Goal: Information Seeking & Learning: Find specific fact

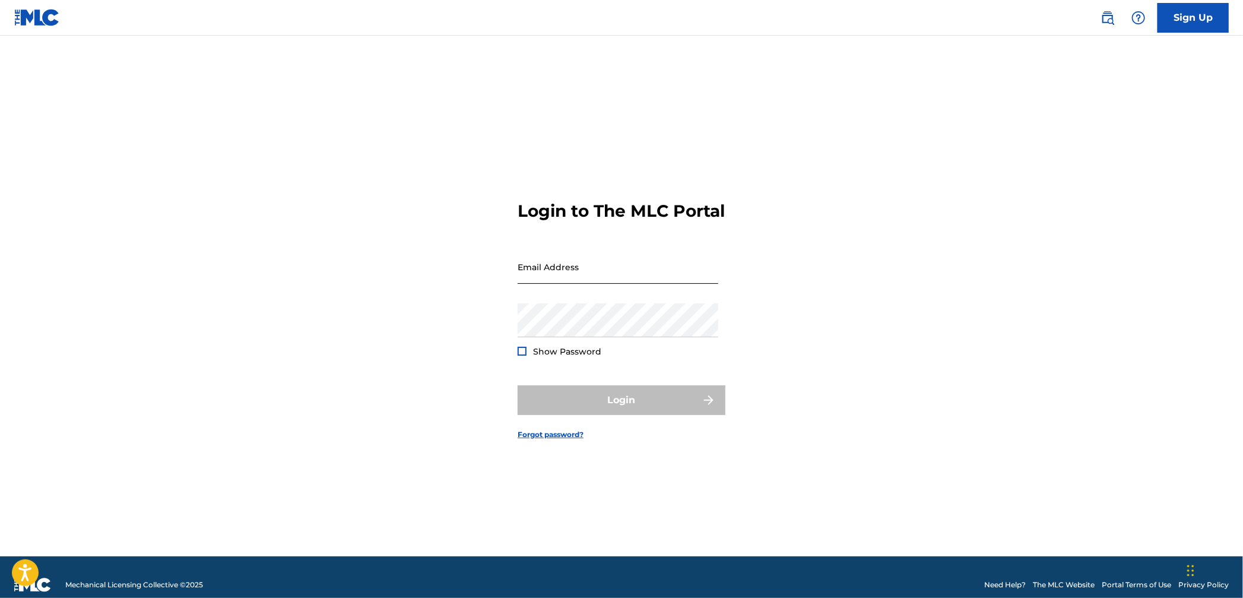
click at [639, 296] on div "Email Address" at bounding box center [617, 276] width 201 height 53
click at [636, 284] on input "Email Address" at bounding box center [617, 267] width 201 height 34
type input "[PERSON_NAME][EMAIL_ADDRESS][DOMAIN_NAME]"
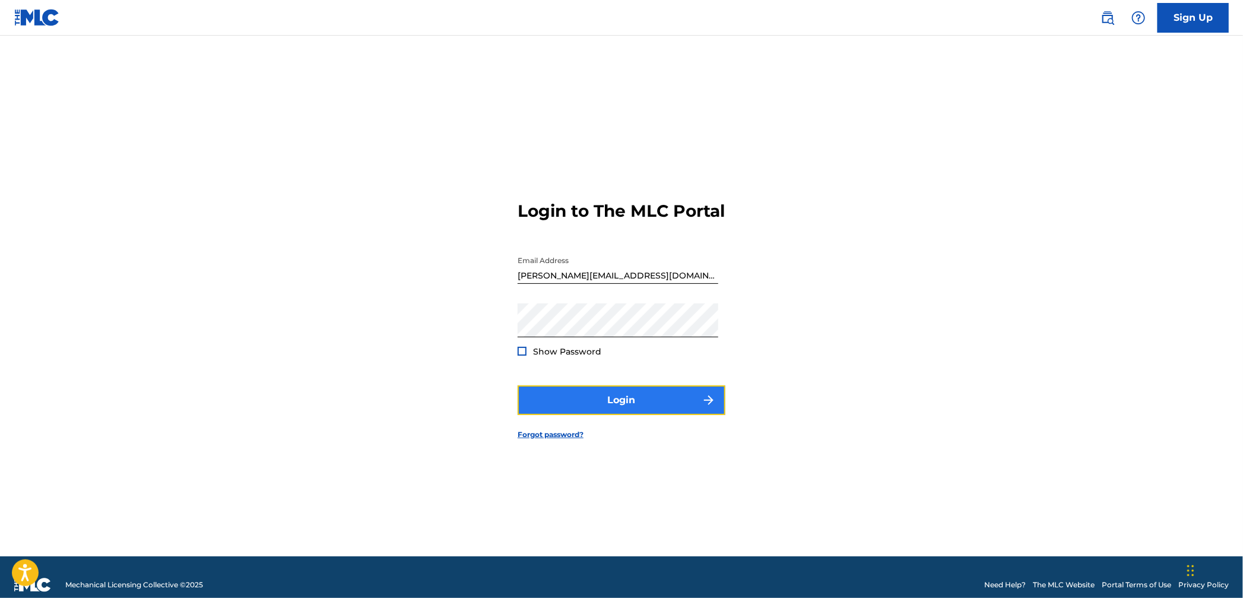
click at [617, 415] on button "Login" at bounding box center [621, 400] width 208 height 30
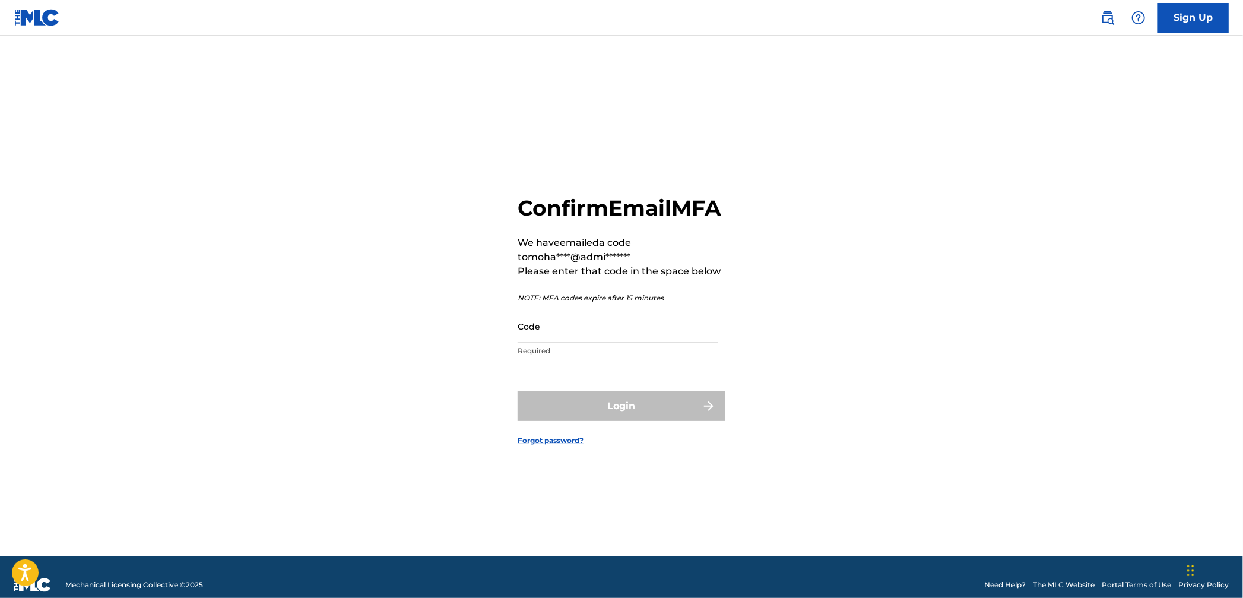
click at [619, 343] on input "Code" at bounding box center [617, 326] width 201 height 34
paste input "125491"
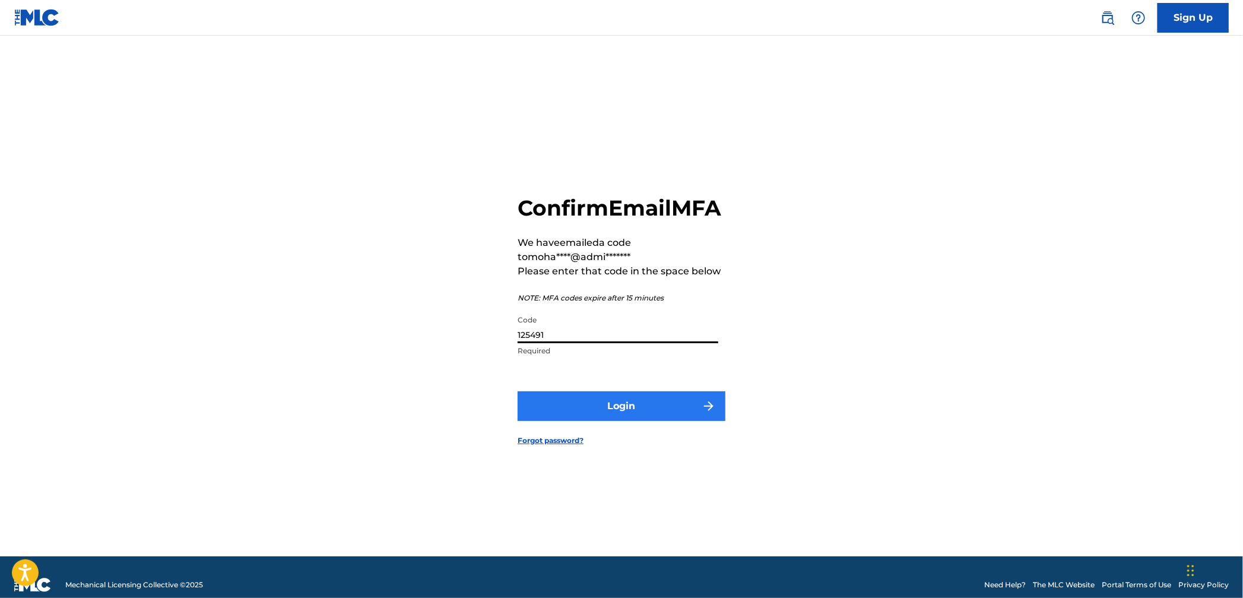
type input "125491"
click at [611, 421] on button "Login" at bounding box center [621, 406] width 208 height 30
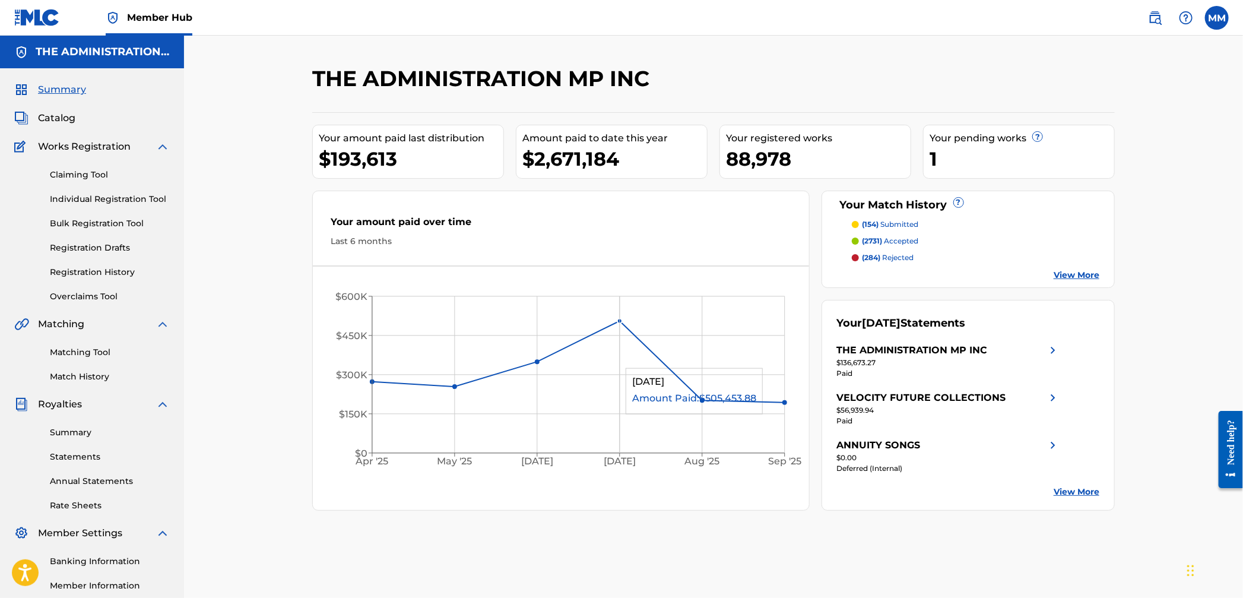
scroll to position [1, 0]
drag, startPoint x: 75, startPoint y: 338, endPoint x: 93, endPoint y: 354, distance: 24.4
click at [91, 352] on div "Matching Tool Match History" at bounding box center [91, 357] width 155 height 52
click at [93, 354] on link "Matching Tool" at bounding box center [110, 351] width 120 height 12
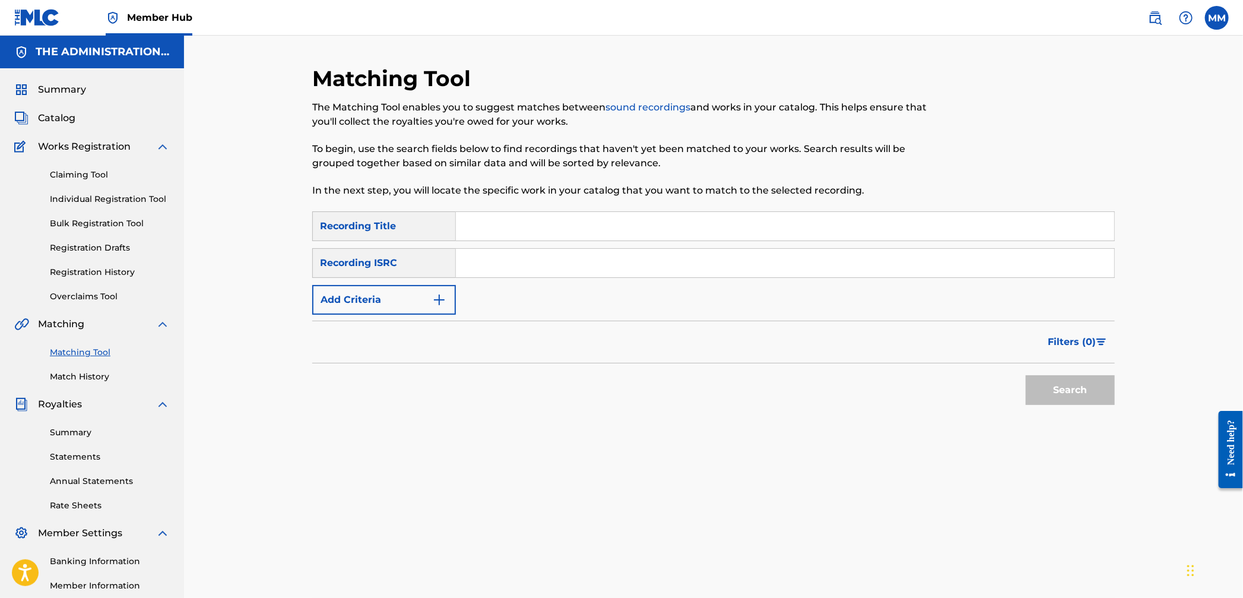
click at [513, 265] on input "Search Form" at bounding box center [785, 263] width 658 height 28
paste input "CA5KR0016247"
click at [1093, 397] on button "Search" at bounding box center [1069, 390] width 89 height 30
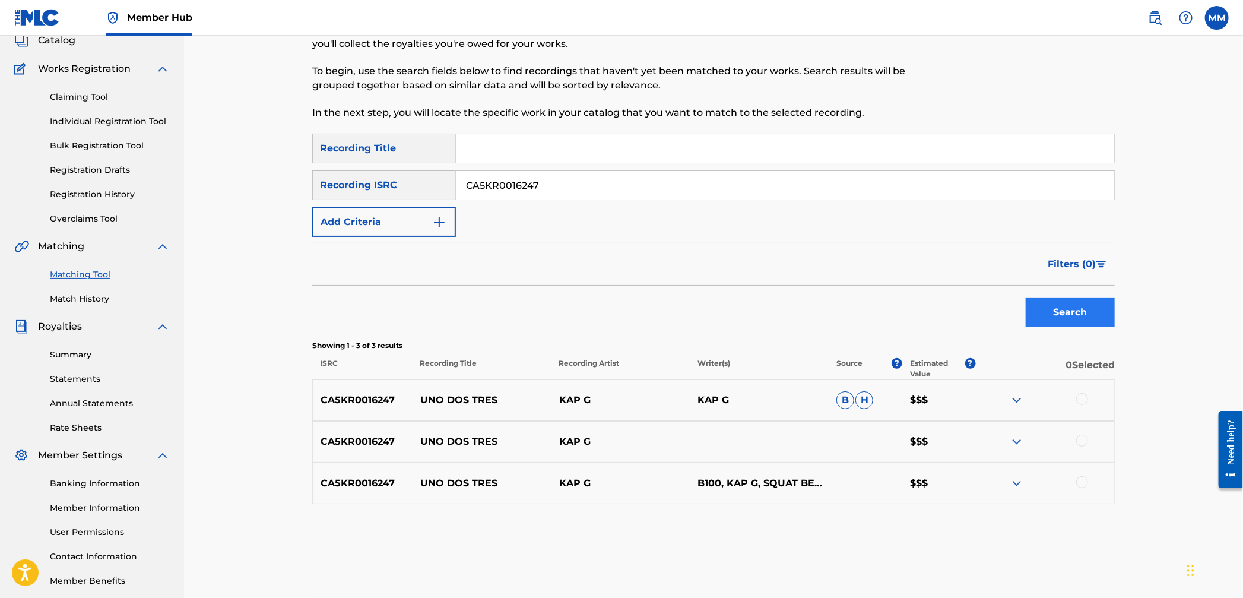
scroll to position [138, 0]
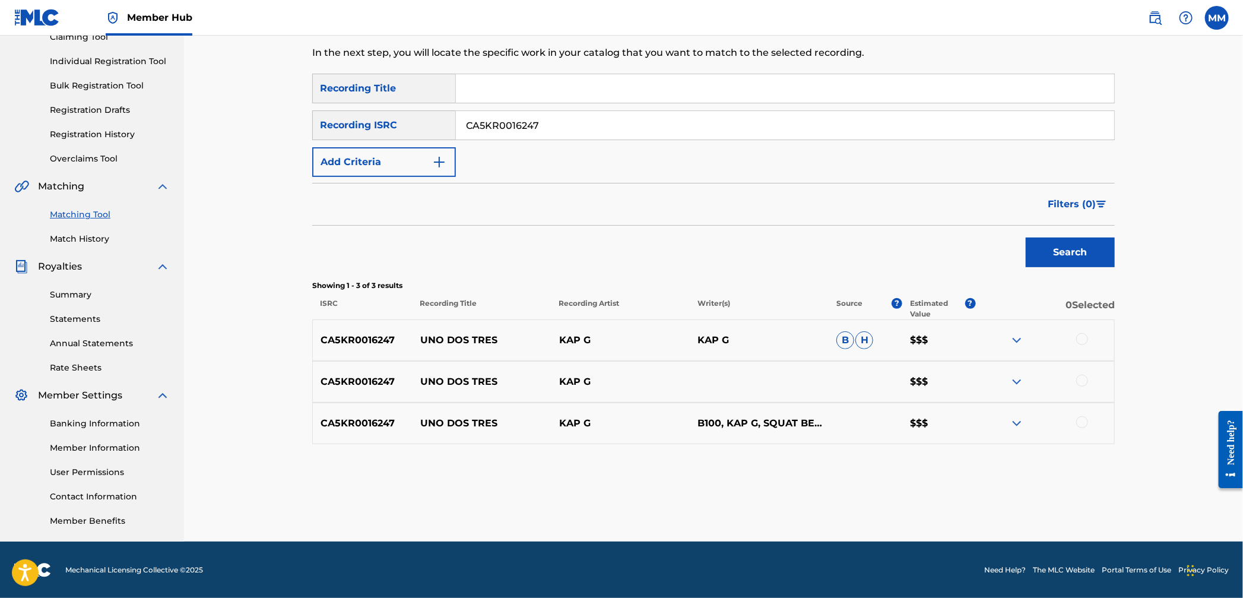
drag, startPoint x: 535, startPoint y: 116, endPoint x: 416, endPoint y: 112, distance: 119.3
click at [416, 112] on div "SearchWithCriteria5c3d24d3-b5b1-4c1d-a428-e7d445555e95 Recording ISRC CA5KR0016…" at bounding box center [713, 125] width 802 height 30
drag, startPoint x: 608, startPoint y: 133, endPoint x: 385, endPoint y: 117, distance: 223.7
click at [385, 116] on div "SearchWithCriteria5c3d24d3-b5b1-4c1d-a428-e7d445555e95 Recording ISRC CA5KR0016…" at bounding box center [713, 125] width 802 height 30
paste input "249"
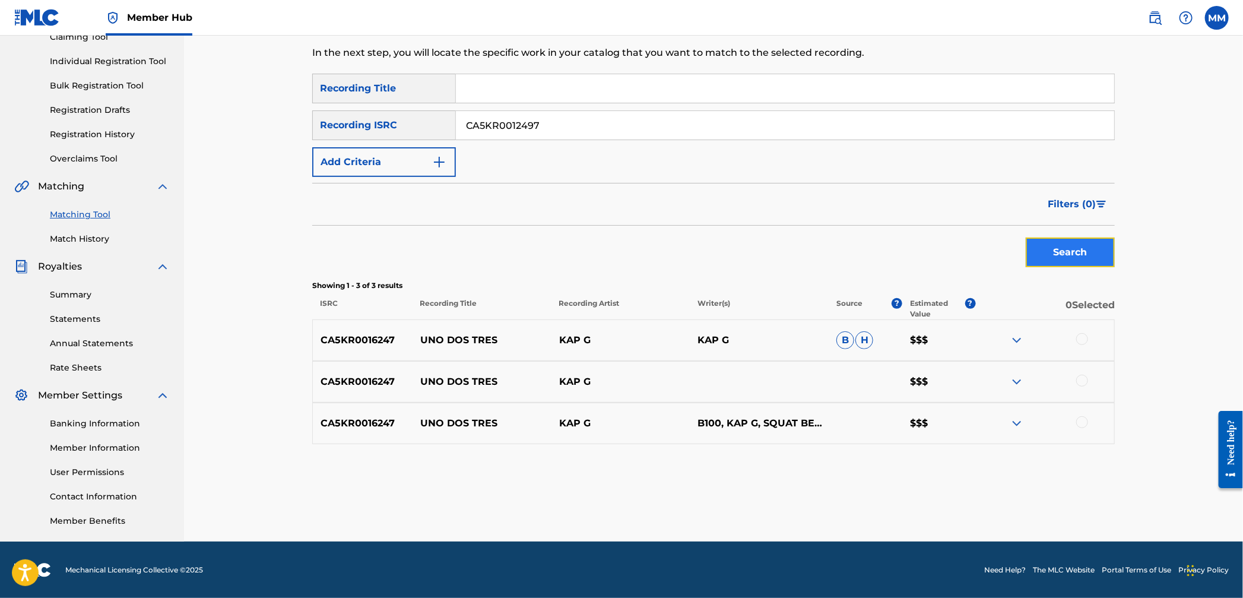
click at [1078, 265] on button "Search" at bounding box center [1069, 252] width 89 height 30
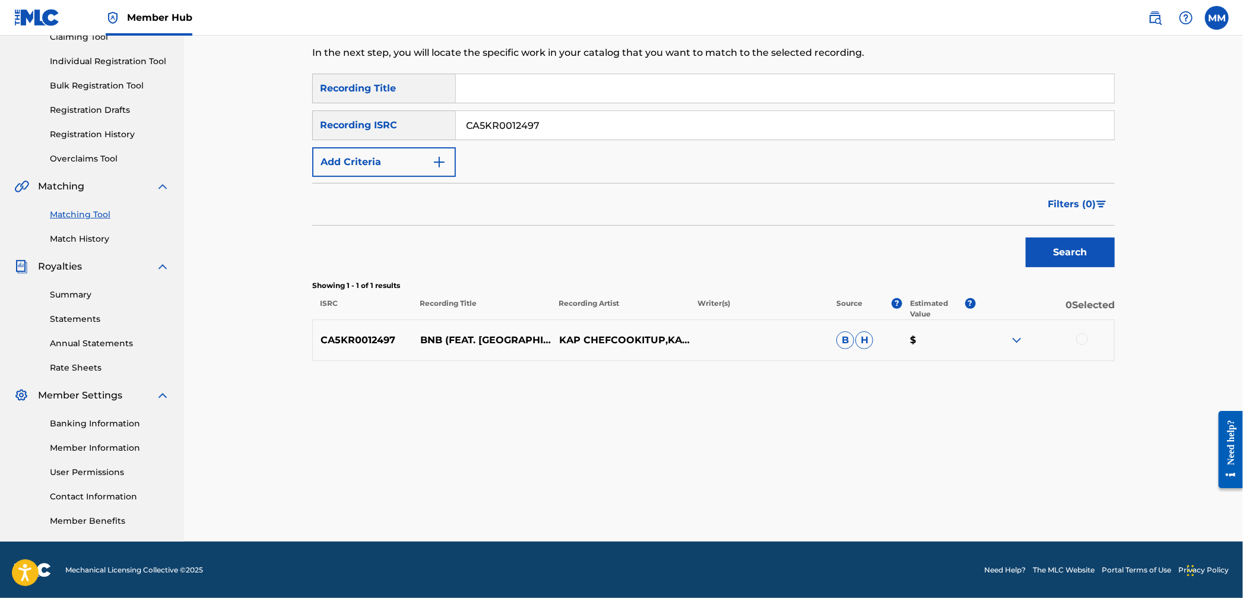
drag, startPoint x: 528, startPoint y: 128, endPoint x: 383, endPoint y: 123, distance: 144.9
click at [386, 123] on div "SearchWithCriteria5c3d24d3-b5b1-4c1d-a428-e7d445555e95 Recording ISRC CA5KR0012…" at bounding box center [713, 125] width 802 height 30
paste input "223162"
type input "CA5KR2231627"
click at [1068, 261] on button "Search" at bounding box center [1069, 252] width 89 height 30
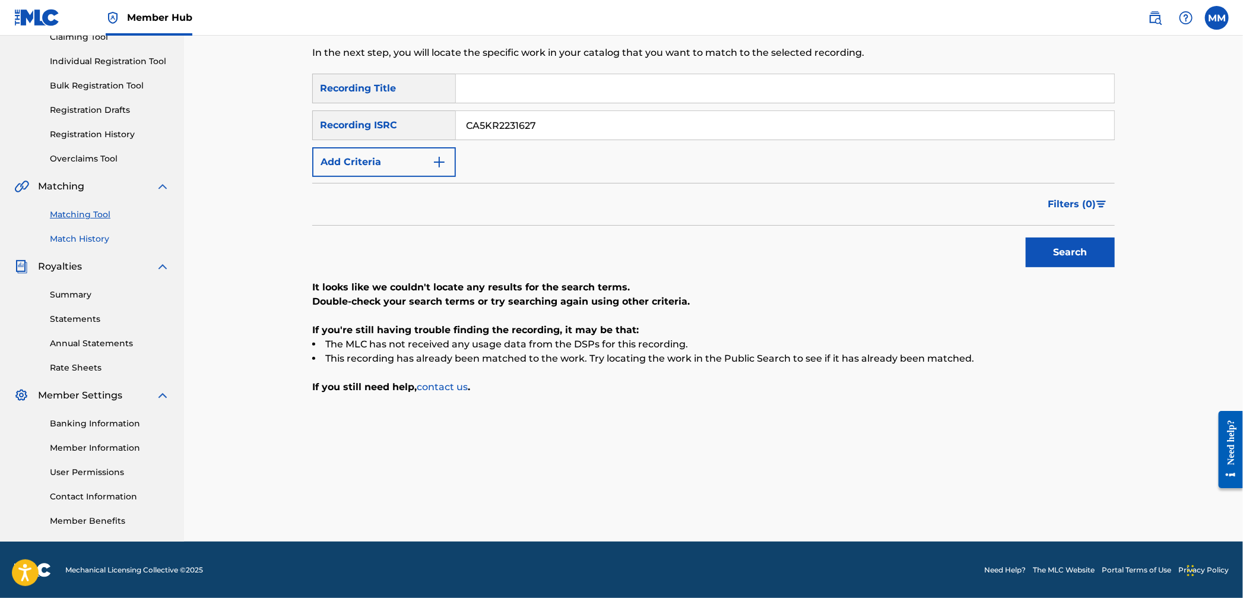
click at [70, 240] on link "Match History" at bounding box center [110, 239] width 120 height 12
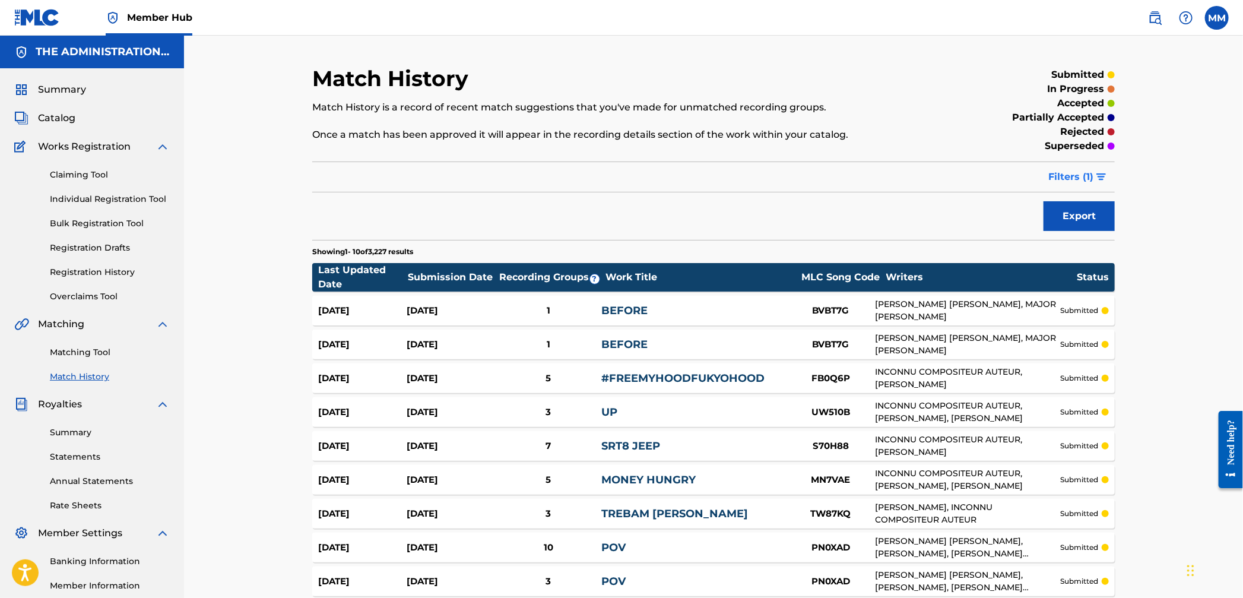
click at [1081, 186] on button "Filters ( 1 )" at bounding box center [1078, 177] width 74 height 30
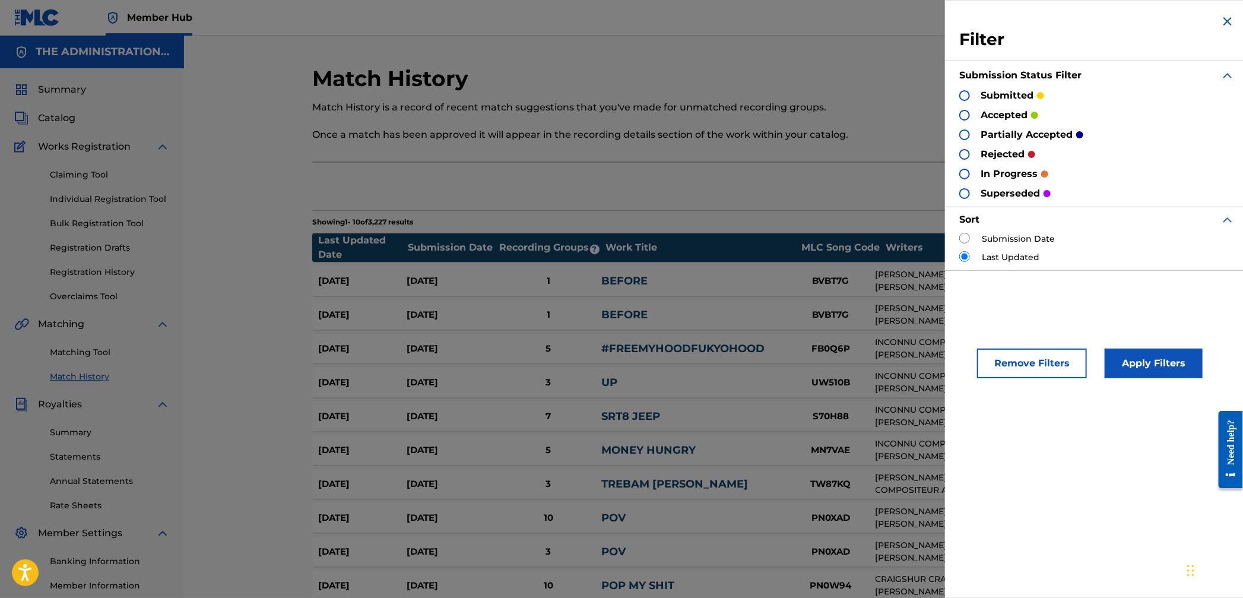
click at [1222, 23] on img at bounding box center [1227, 21] width 14 height 14
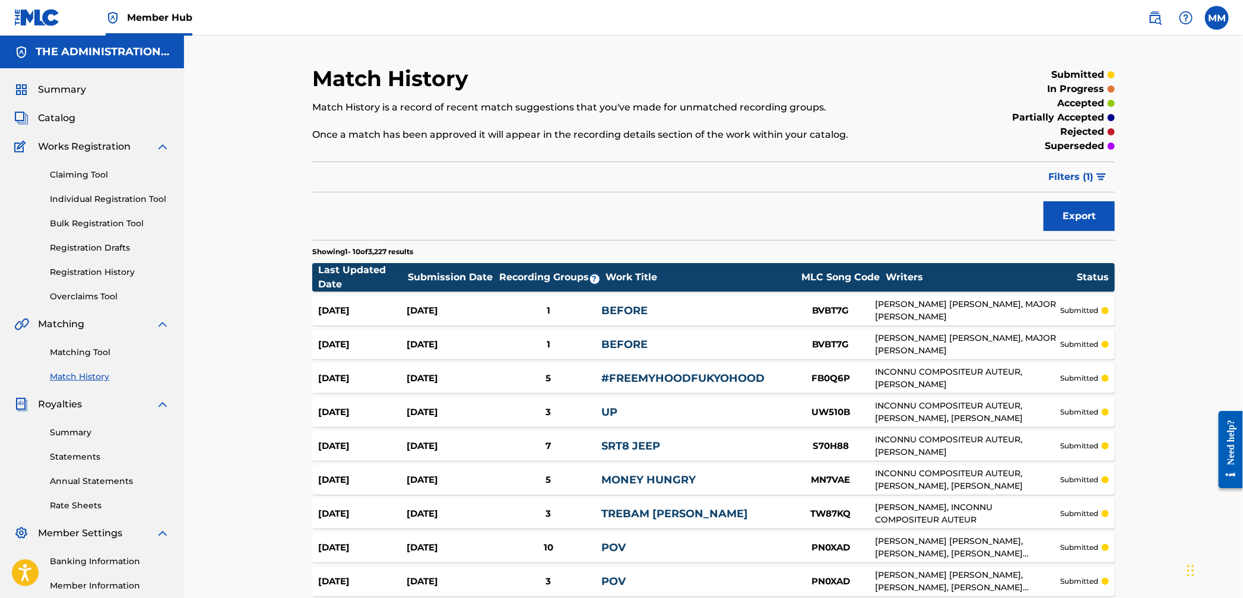
click at [808, 235] on div "Match History Match History is a record of recent match suggestions that you've…" at bounding box center [713, 377] width 802 height 625
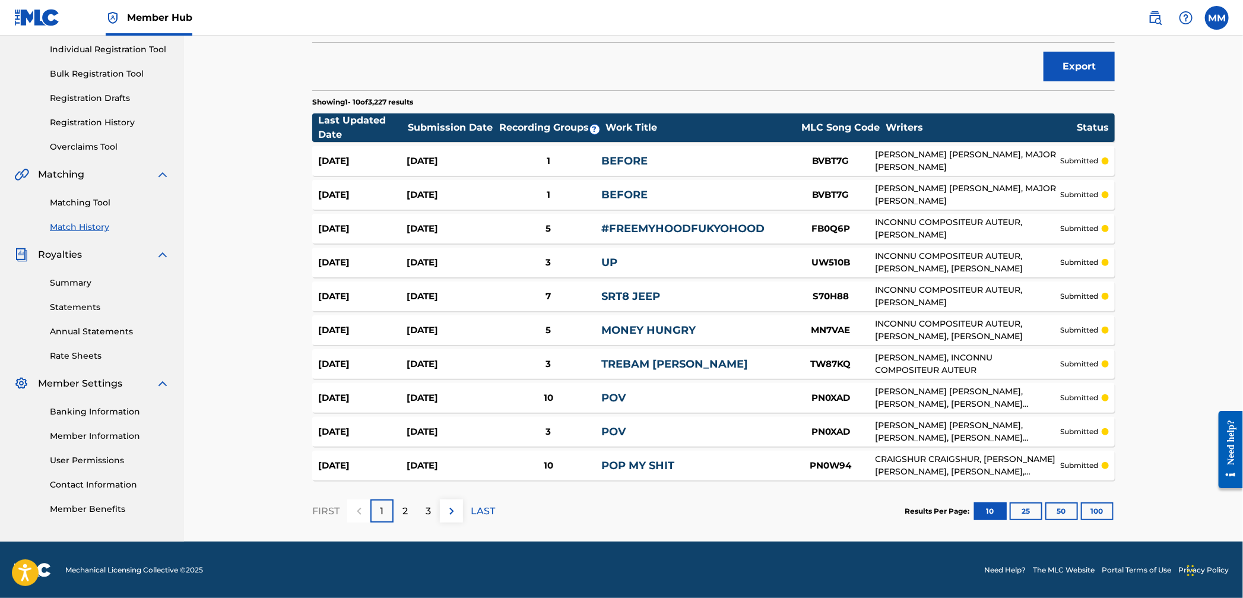
click at [660, 320] on div "Sep 23, 2025 Sep 23, 2025 5 MONEY HUNGRY MN7VAE INCONNU COMPOSITEUR AUTEUR, RAC…" at bounding box center [713, 330] width 802 height 30
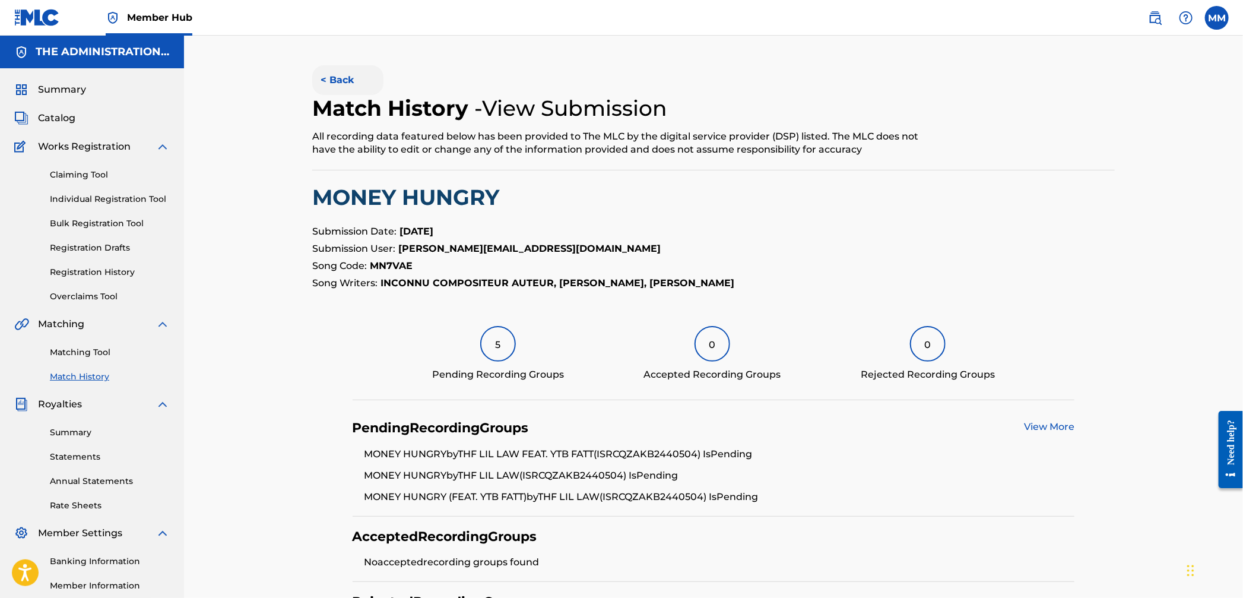
click at [333, 81] on button "< Back" at bounding box center [347, 80] width 71 height 30
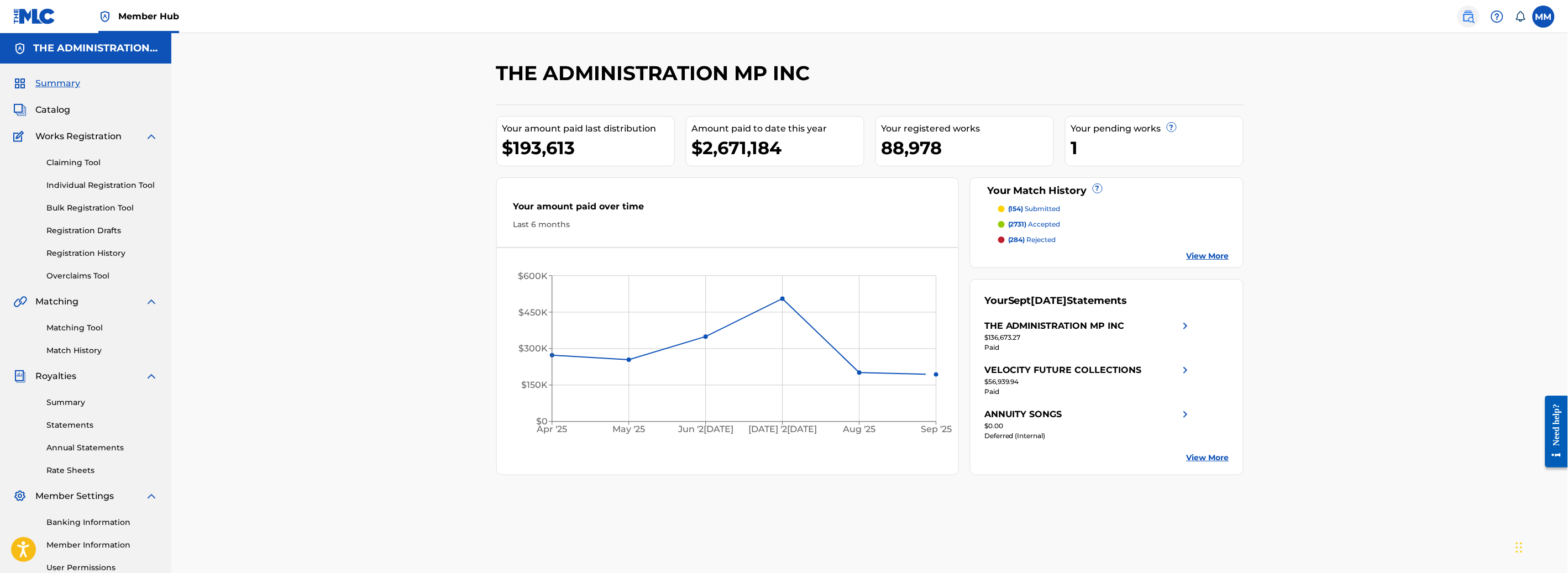
click at [1469, 15] on img at bounding box center [1468, 17] width 13 height 13
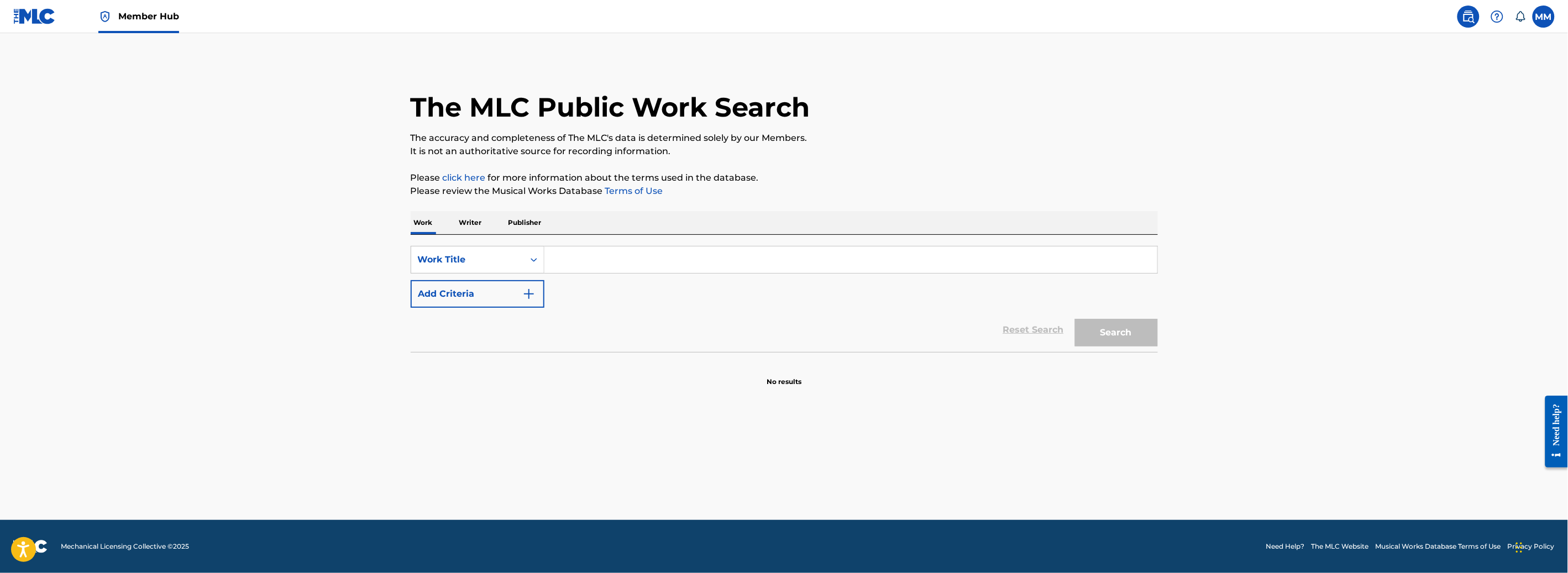
click at [565, 253] on input "Search Form" at bounding box center [851, 260] width 613 height 26
click at [469, 227] on p "Writer" at bounding box center [470, 223] width 29 height 23
click at [571, 268] on input "Search Form" at bounding box center [851, 260] width 613 height 26
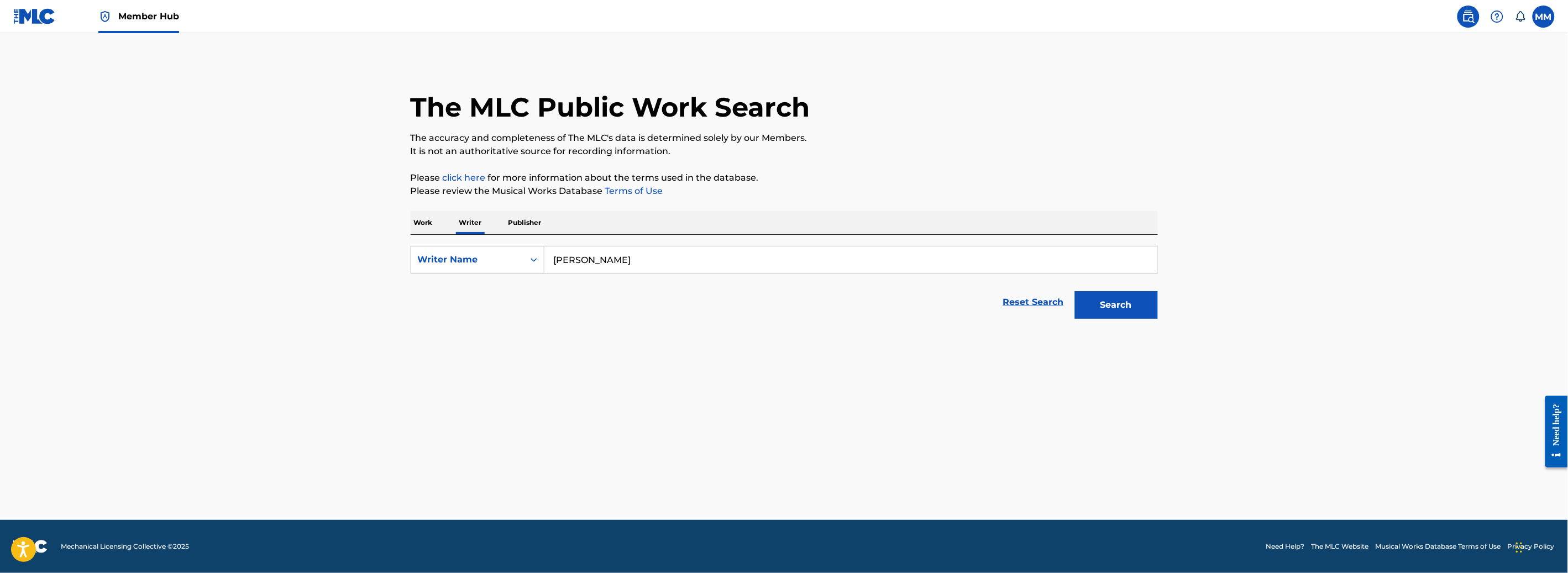
type input "[PERSON_NAME]"
click at [1075, 292] on button "Search" at bounding box center [1116, 306] width 83 height 28
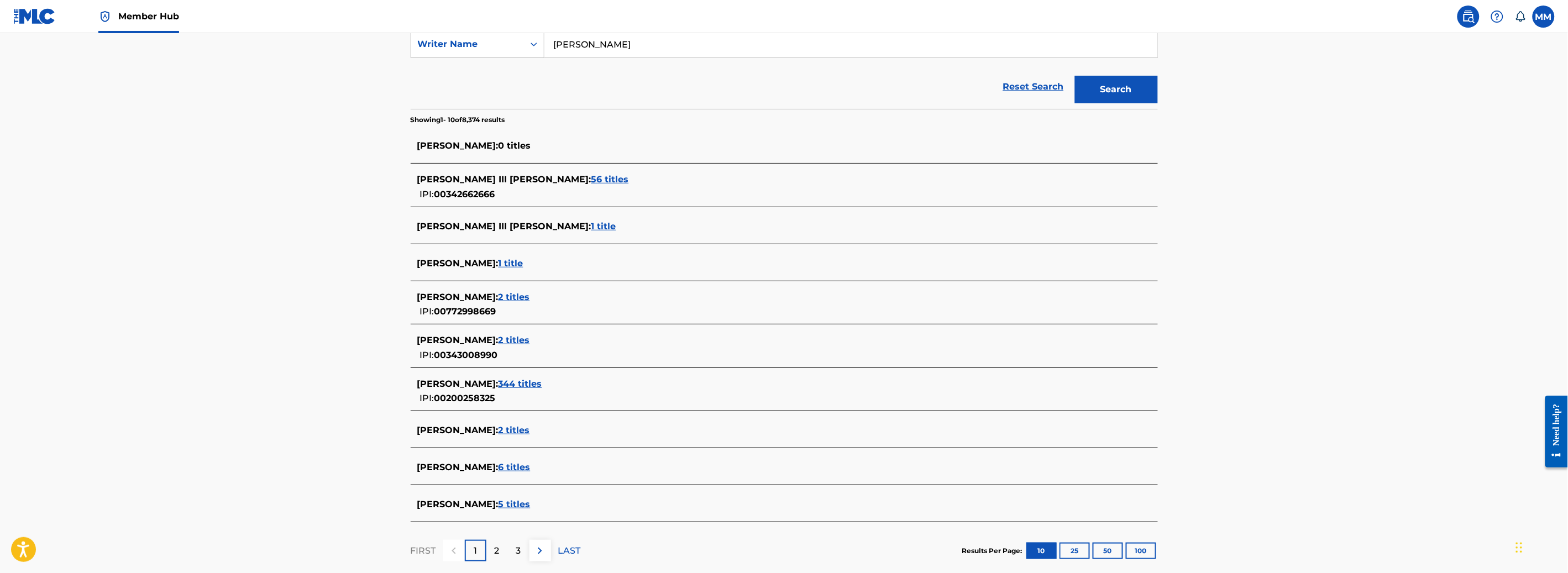
scroll to position [250, 0]
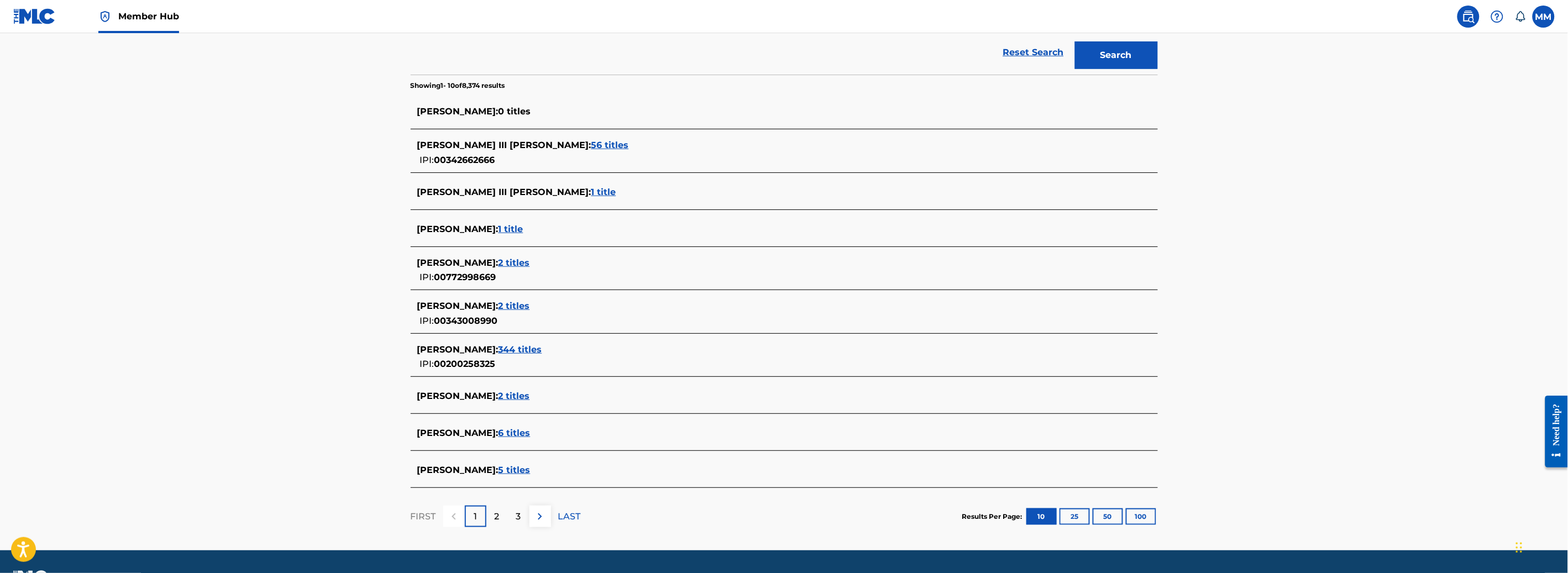
click at [542, 348] on span "344 titles" at bounding box center [520, 349] width 44 height 10
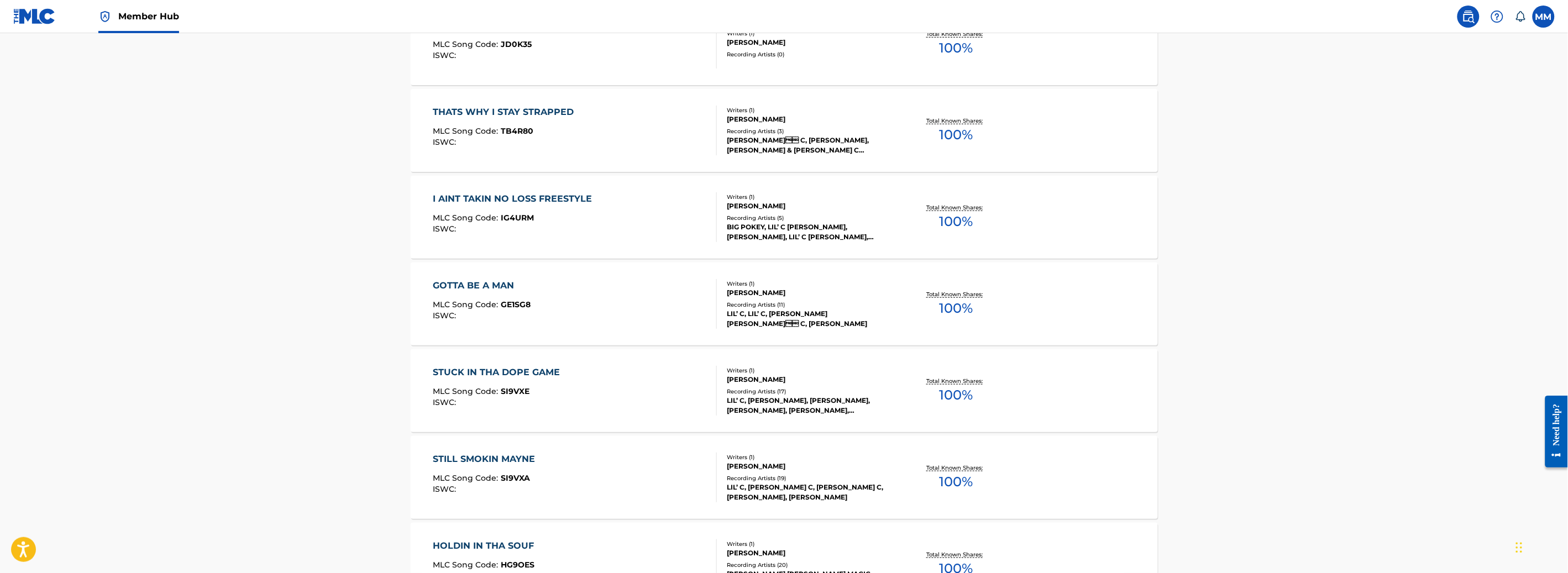
scroll to position [375, 0]
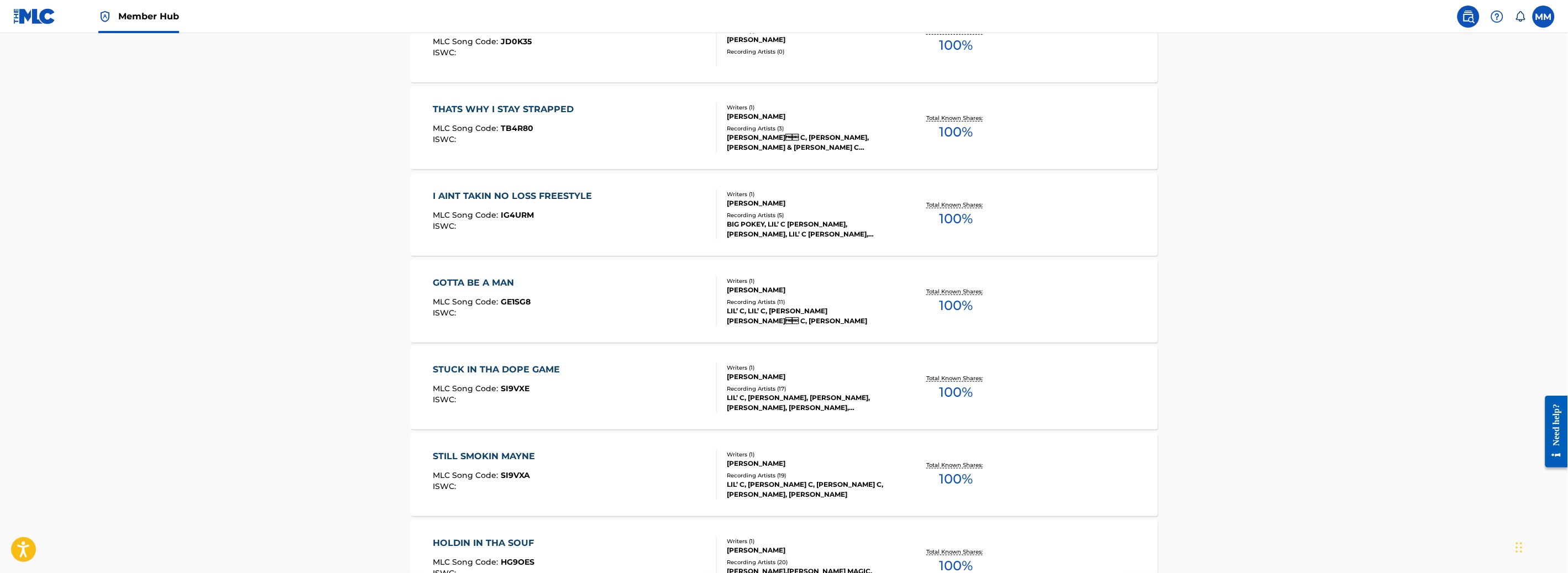
click at [608, 366] on div "STUCK IN THA DOPE GAME MLC Song Code : SI9VXE ISWC :" at bounding box center [575, 388] width 284 height 49
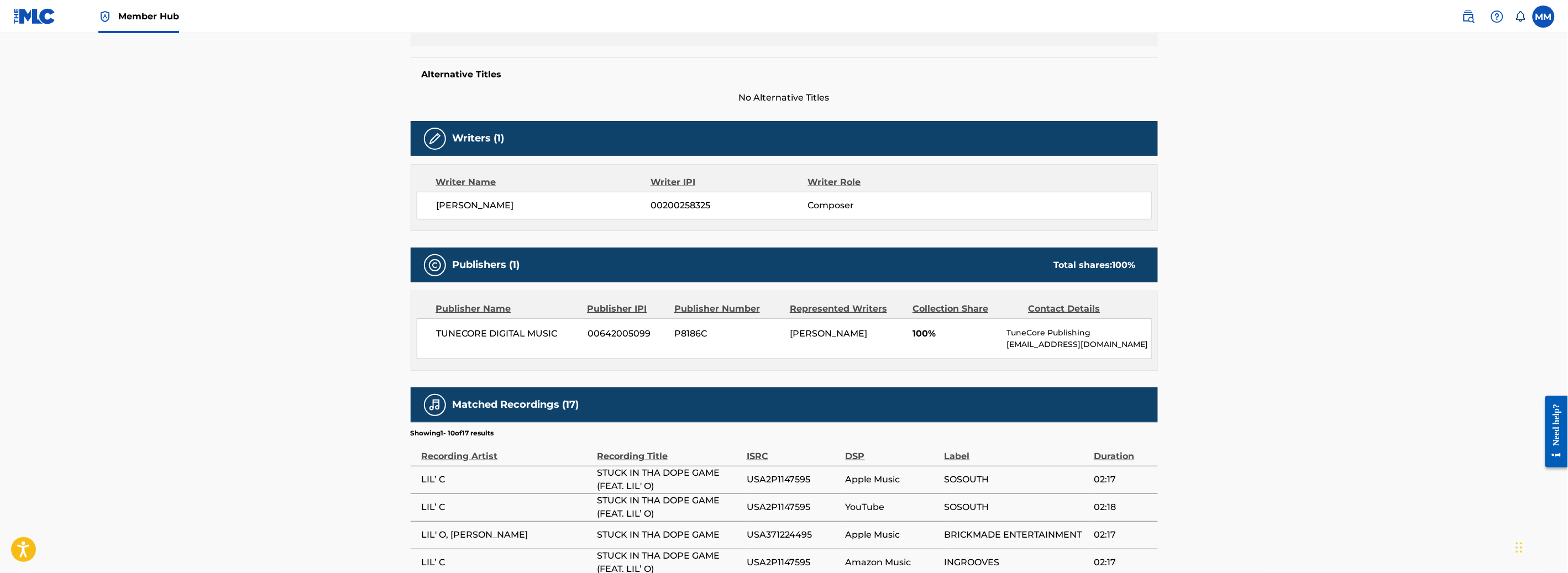
scroll to position [308, 0]
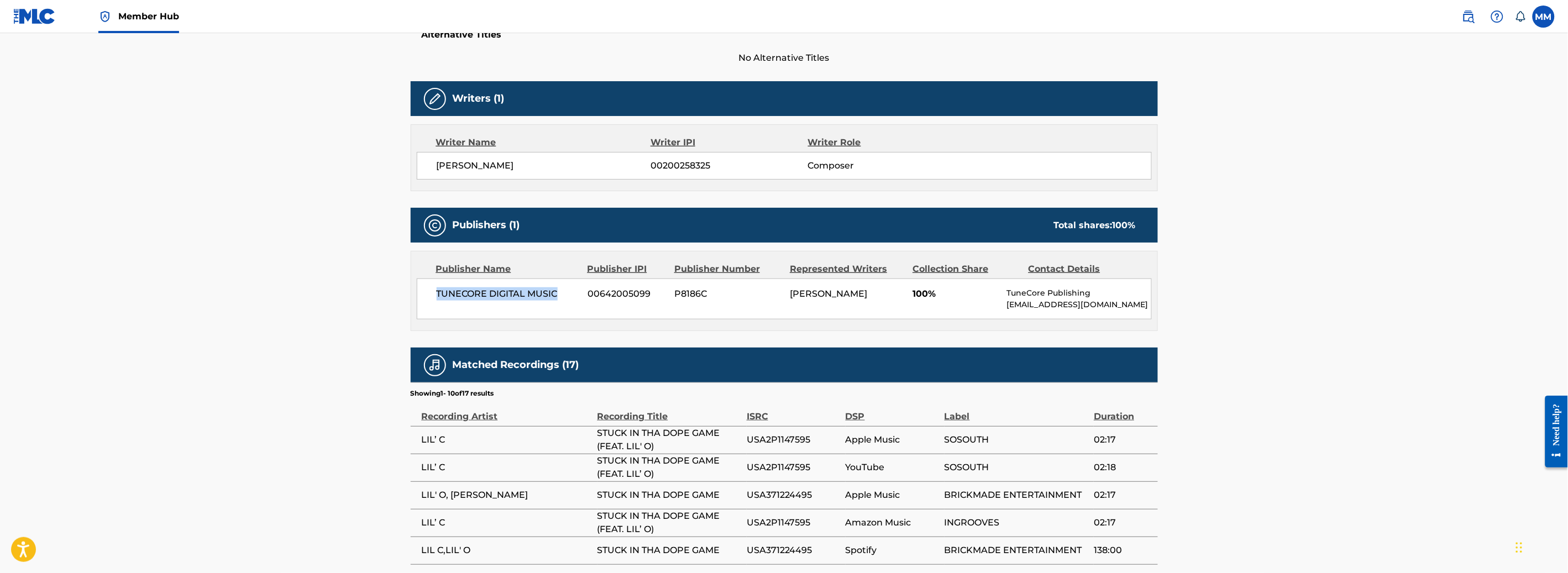
drag, startPoint x: 444, startPoint y: 292, endPoint x: 558, endPoint y: 295, distance: 114.0
click at [558, 295] on div "TUNECORE DIGITAL MUSIC 00642005099 P8186C [PERSON_NAME] 100% TuneCore Publishin…" at bounding box center [784, 299] width 735 height 41
copy span "TUNECORE DIGITAL MUSIC"
drag, startPoint x: 794, startPoint y: 293, endPoint x: 905, endPoint y: 294, distance: 111.0
click at [905, 294] on div "TUNECORE DIGITAL MUSIC 00642005099 P8186C [PERSON_NAME] 100% TuneCore Publishin…" at bounding box center [784, 299] width 735 height 41
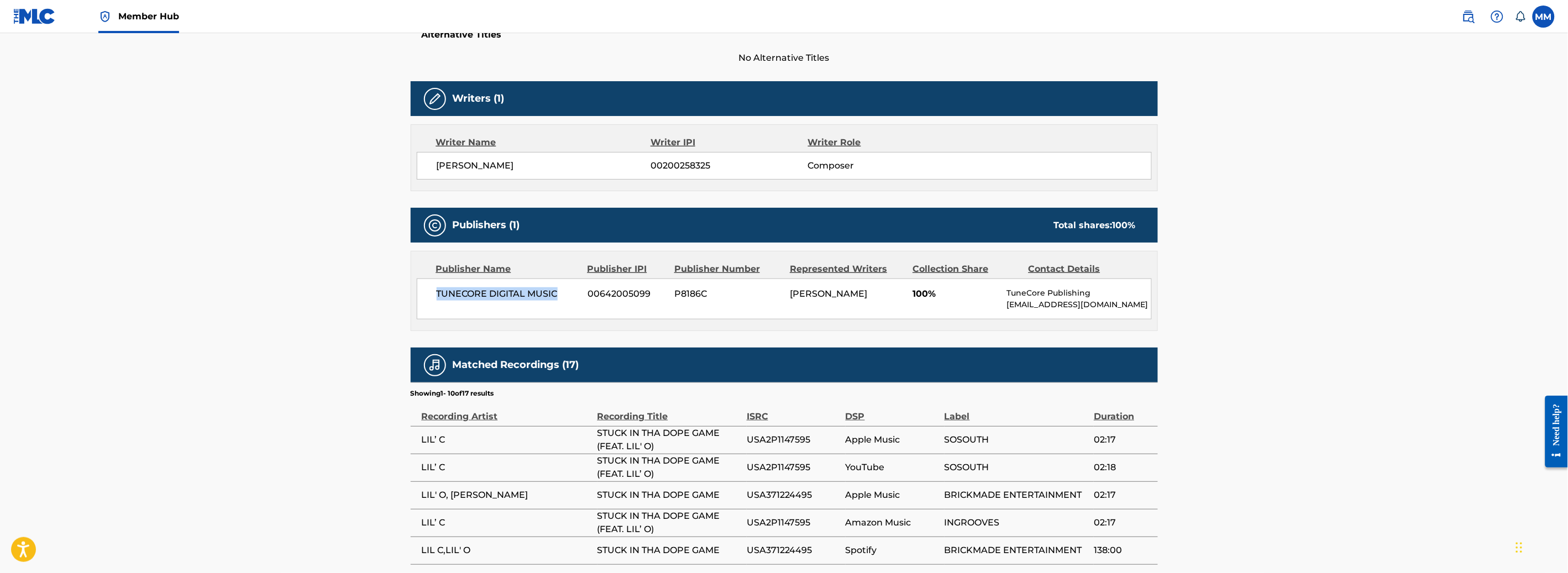
copy span "[PERSON_NAME]"
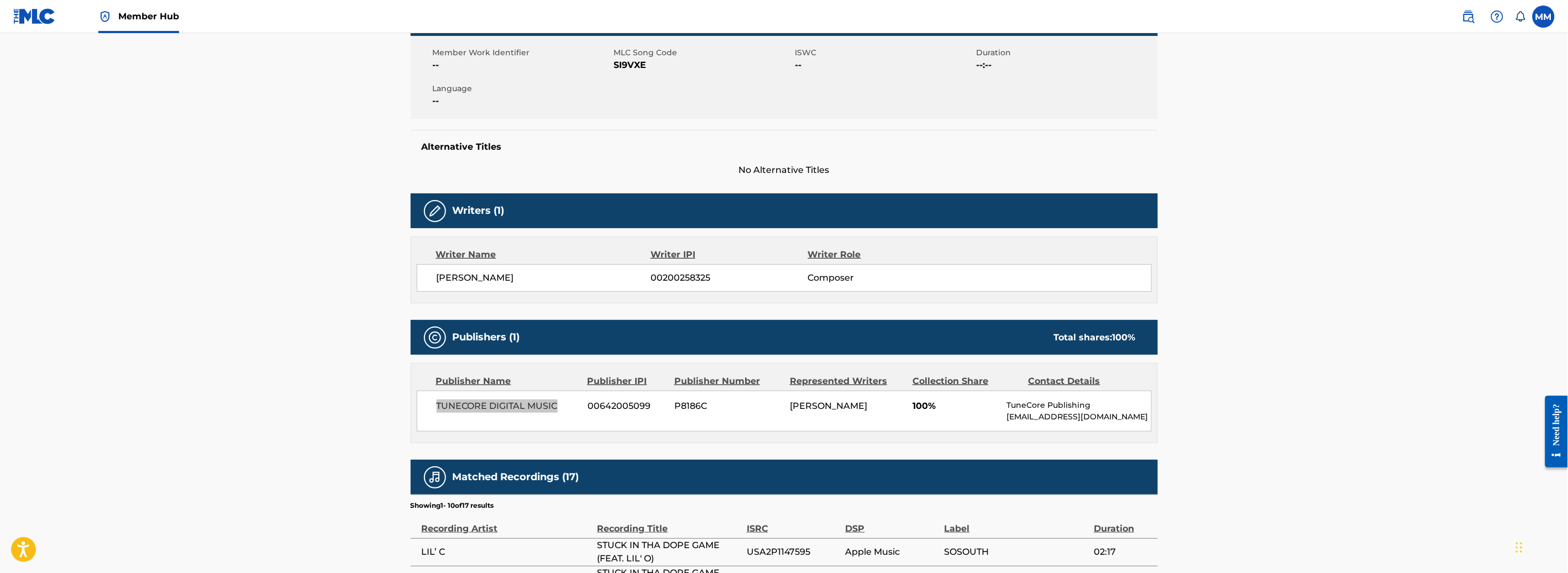
scroll to position [188, 0]
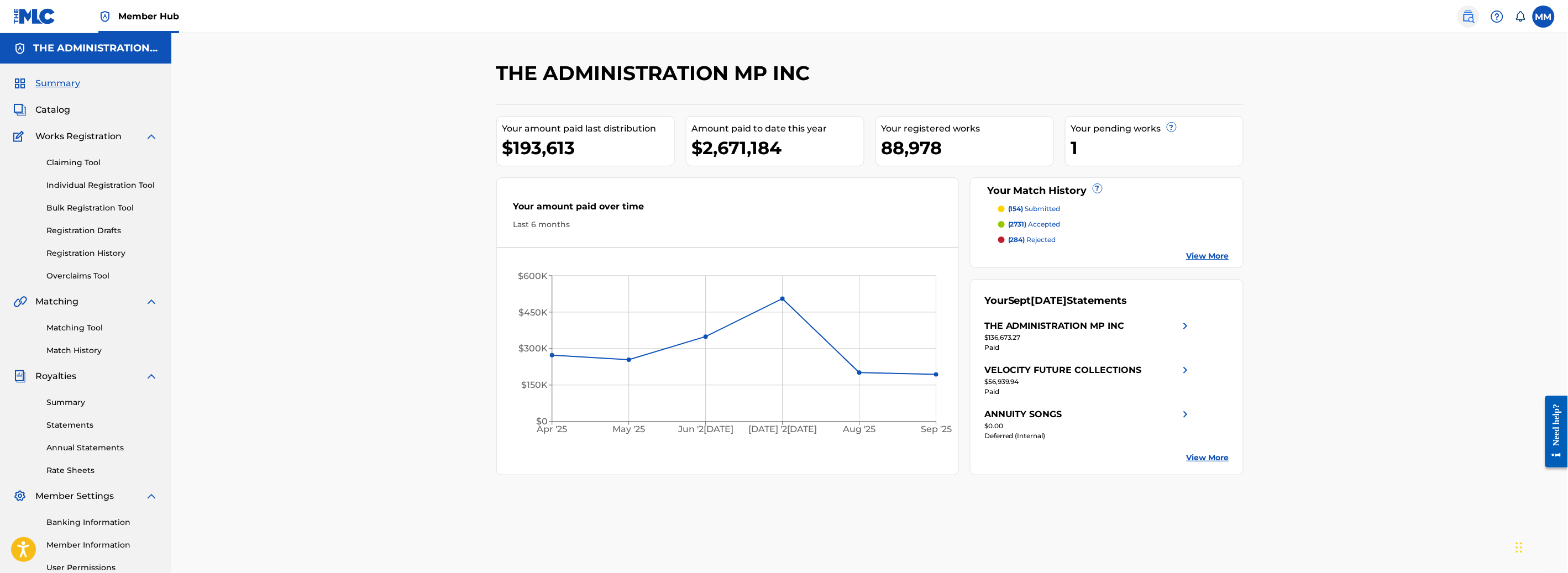
click at [1470, 14] on img at bounding box center [1468, 17] width 13 height 13
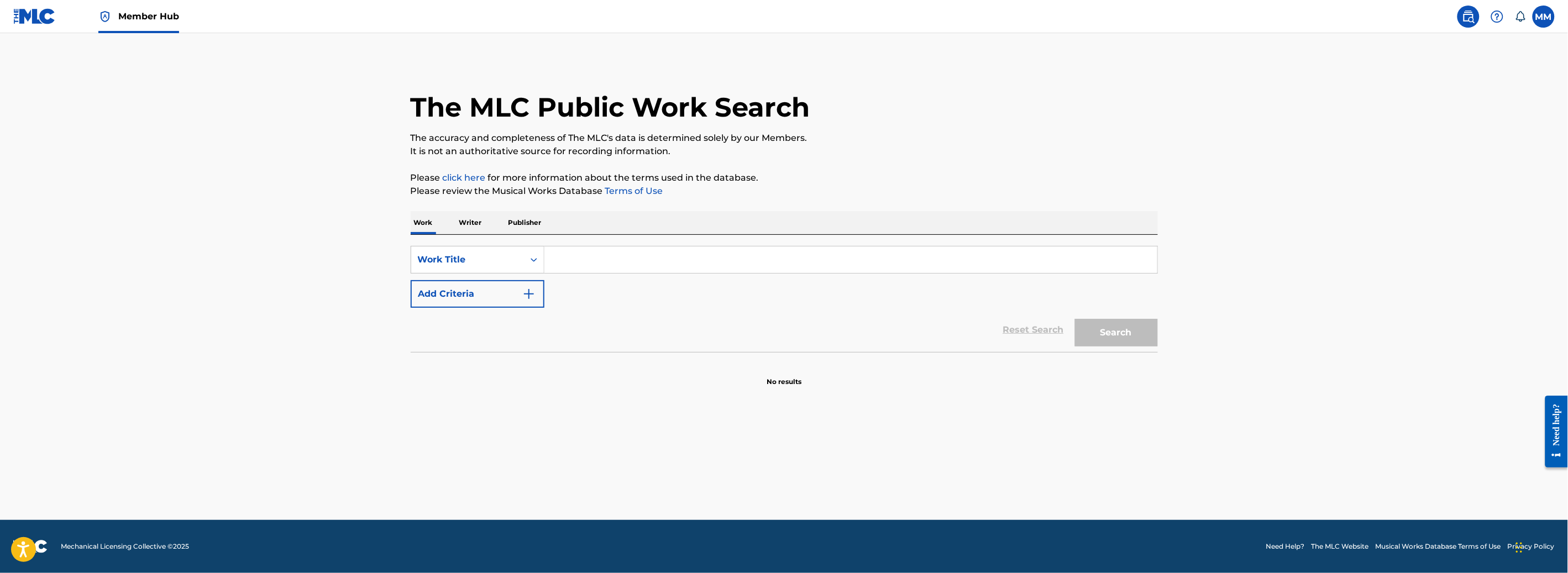
drag, startPoint x: 478, startPoint y: 221, endPoint x: 498, endPoint y: 233, distance: 23.3
click at [478, 221] on p "Writer" at bounding box center [470, 223] width 29 height 23
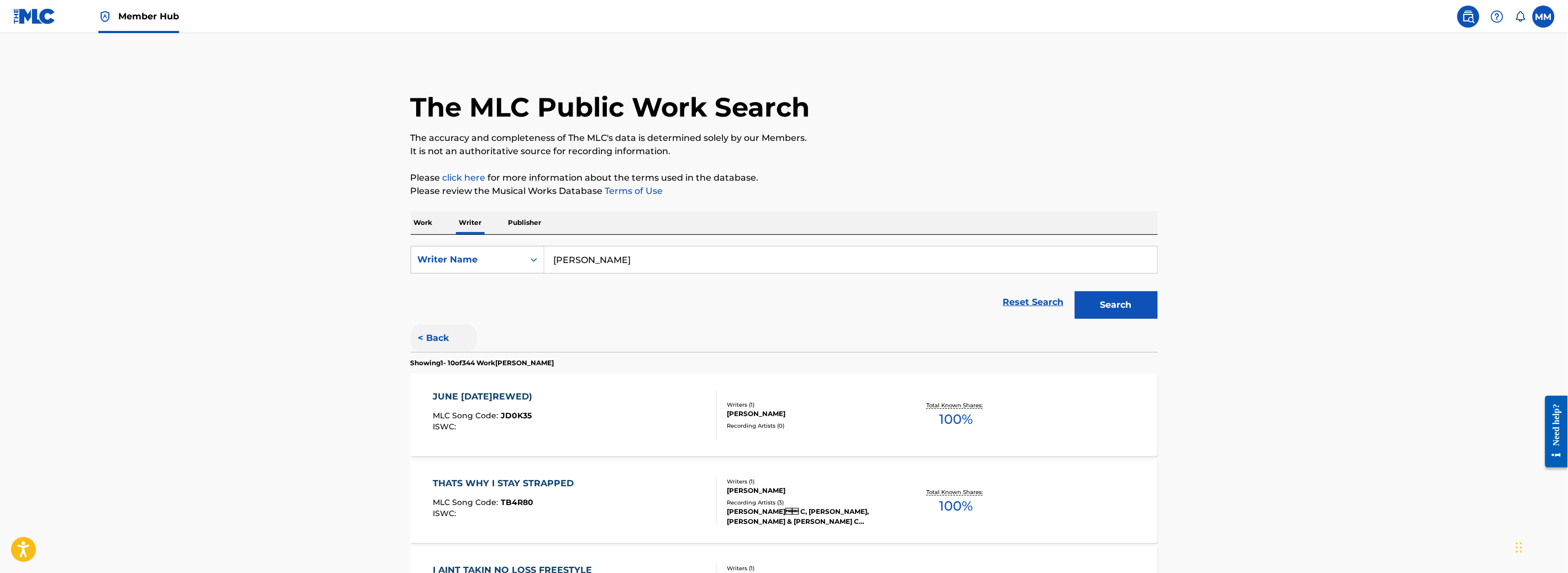
drag, startPoint x: 453, startPoint y: 328, endPoint x: 461, endPoint y: 327, distance: 8.1
click at [453, 328] on button "< Back" at bounding box center [443, 338] width 66 height 28
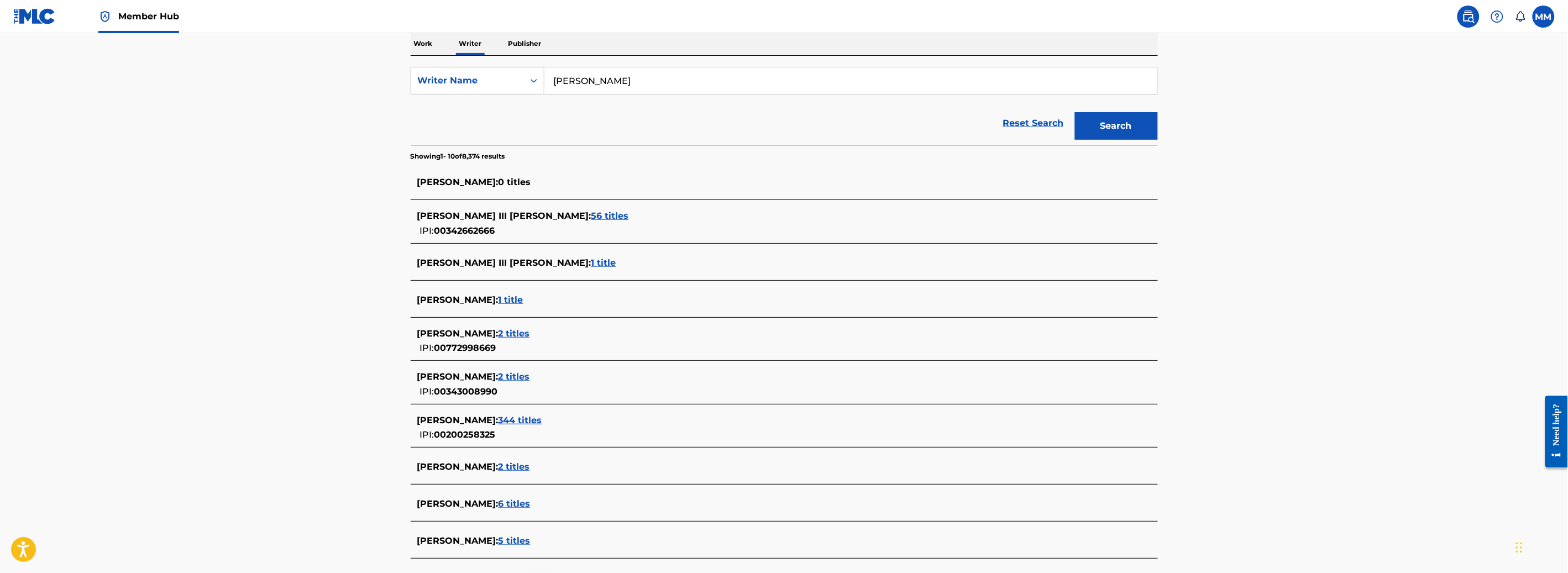
scroll to position [195, 0]
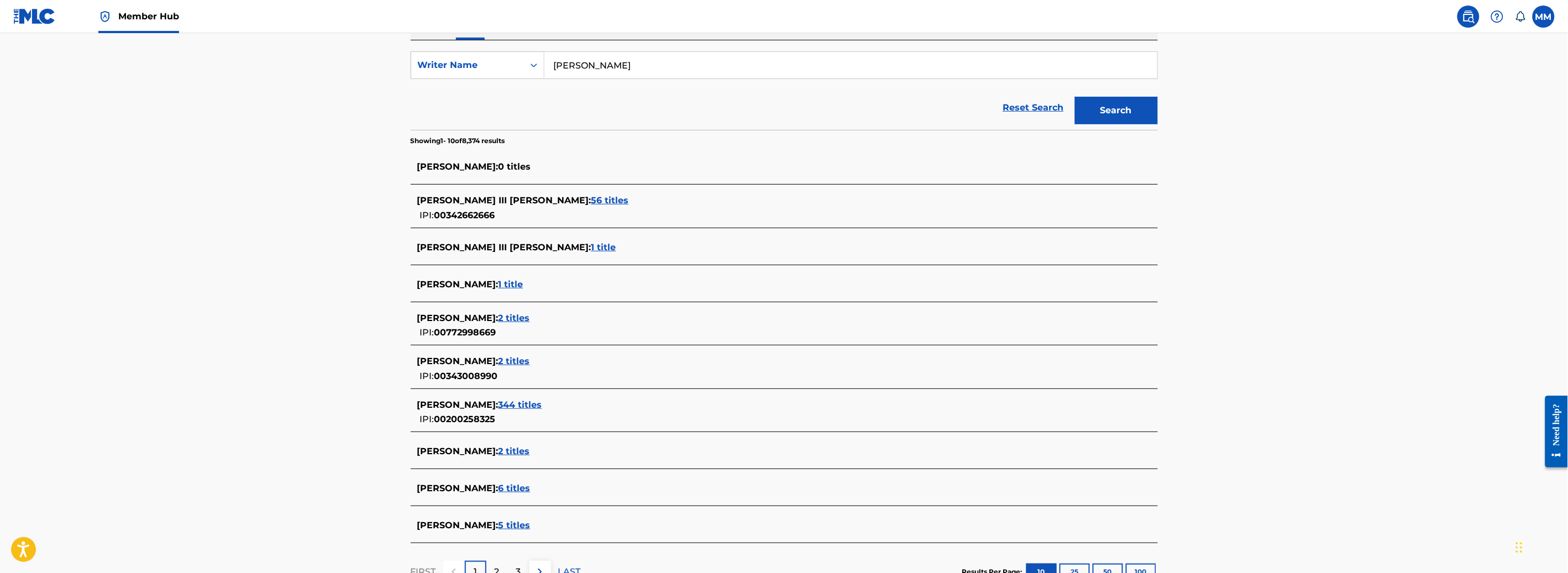
click at [485, 420] on span "00200258325" at bounding box center [465, 418] width 61 height 10
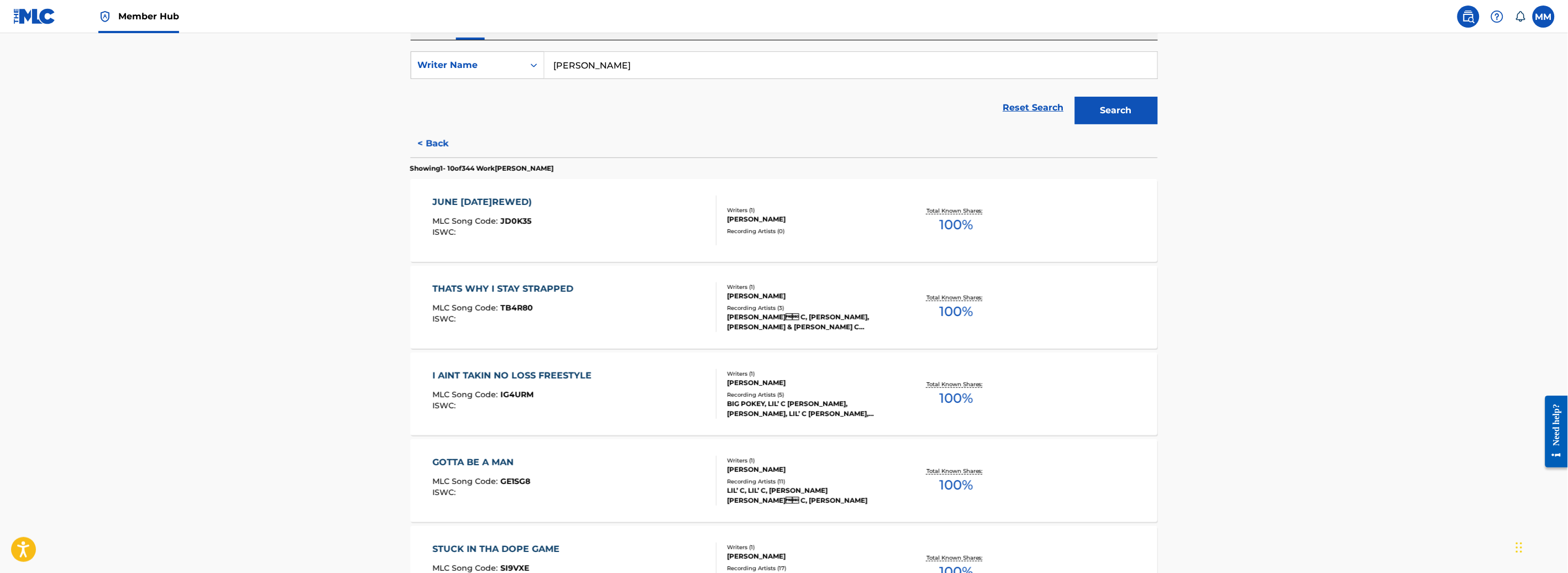
click at [485, 420] on div "I AINT TAKIN NO LOSS FREESTYLE MLC Song Code : IG4URM ISWC : Writer[PERSON_NAME…" at bounding box center [784, 394] width 747 height 83
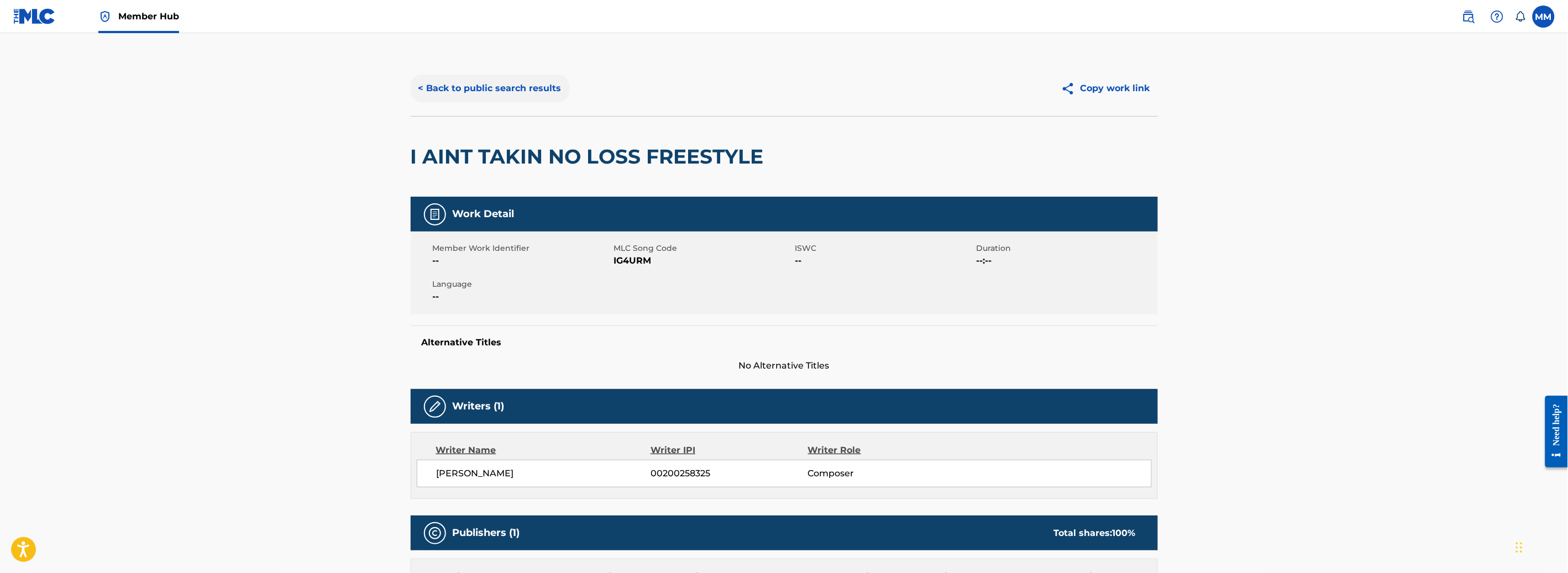
click at [478, 91] on button "< Back to public search results" at bounding box center [490, 89] width 158 height 28
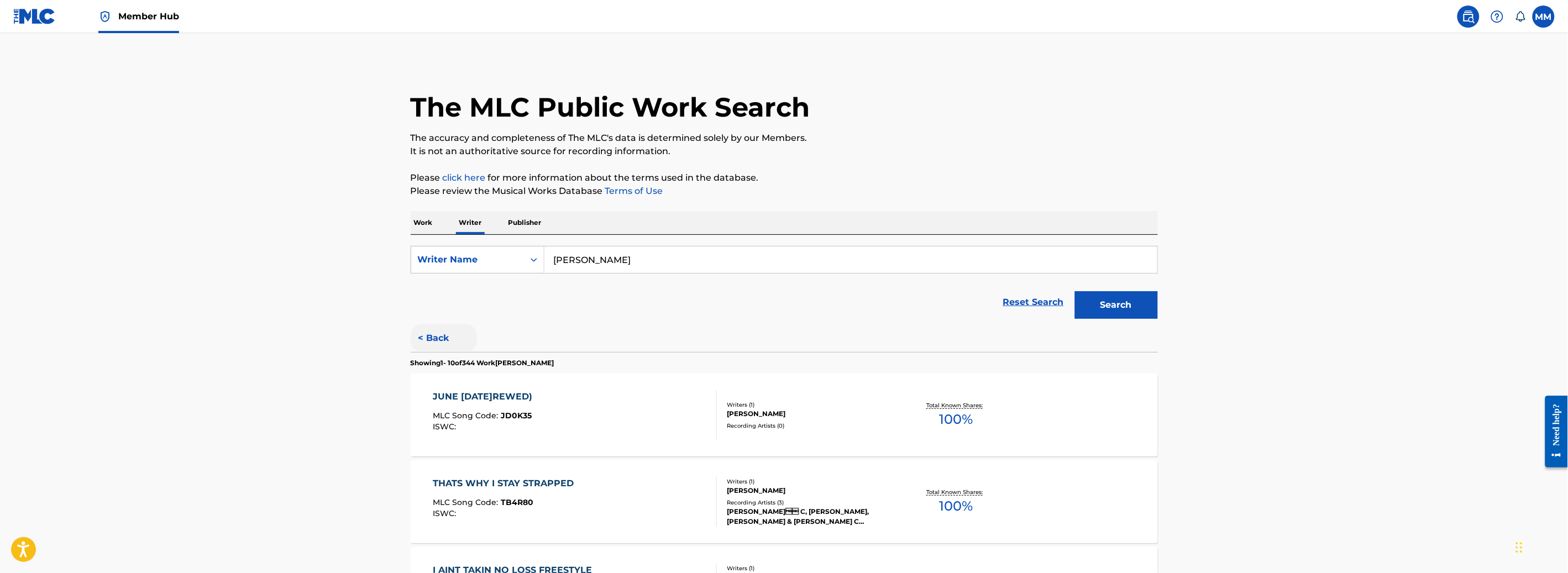
click at [443, 335] on button "< Back" at bounding box center [443, 338] width 66 height 28
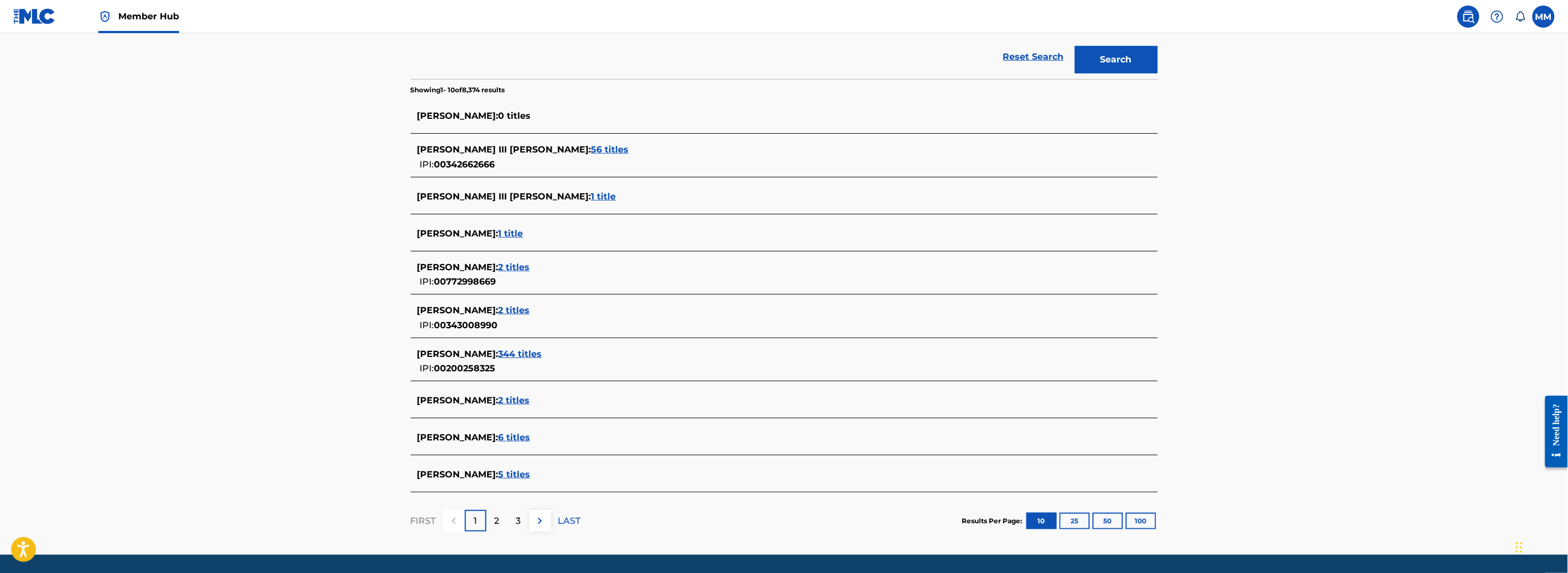
scroll to position [280, 0]
